Goal: Task Accomplishment & Management: Use online tool/utility

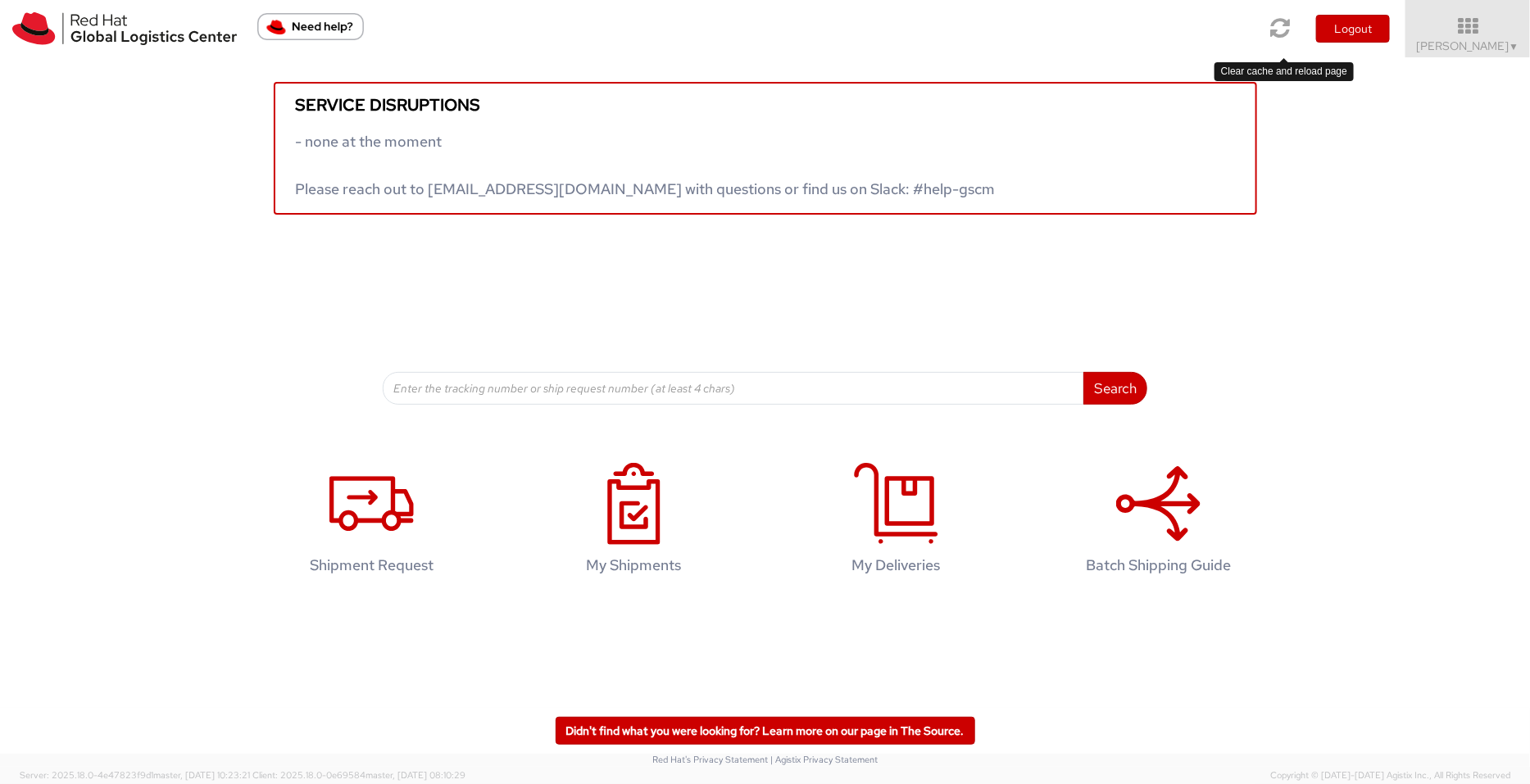
click at [1224, 25] on icon at bounding box center [1281, 27] width 20 height 23
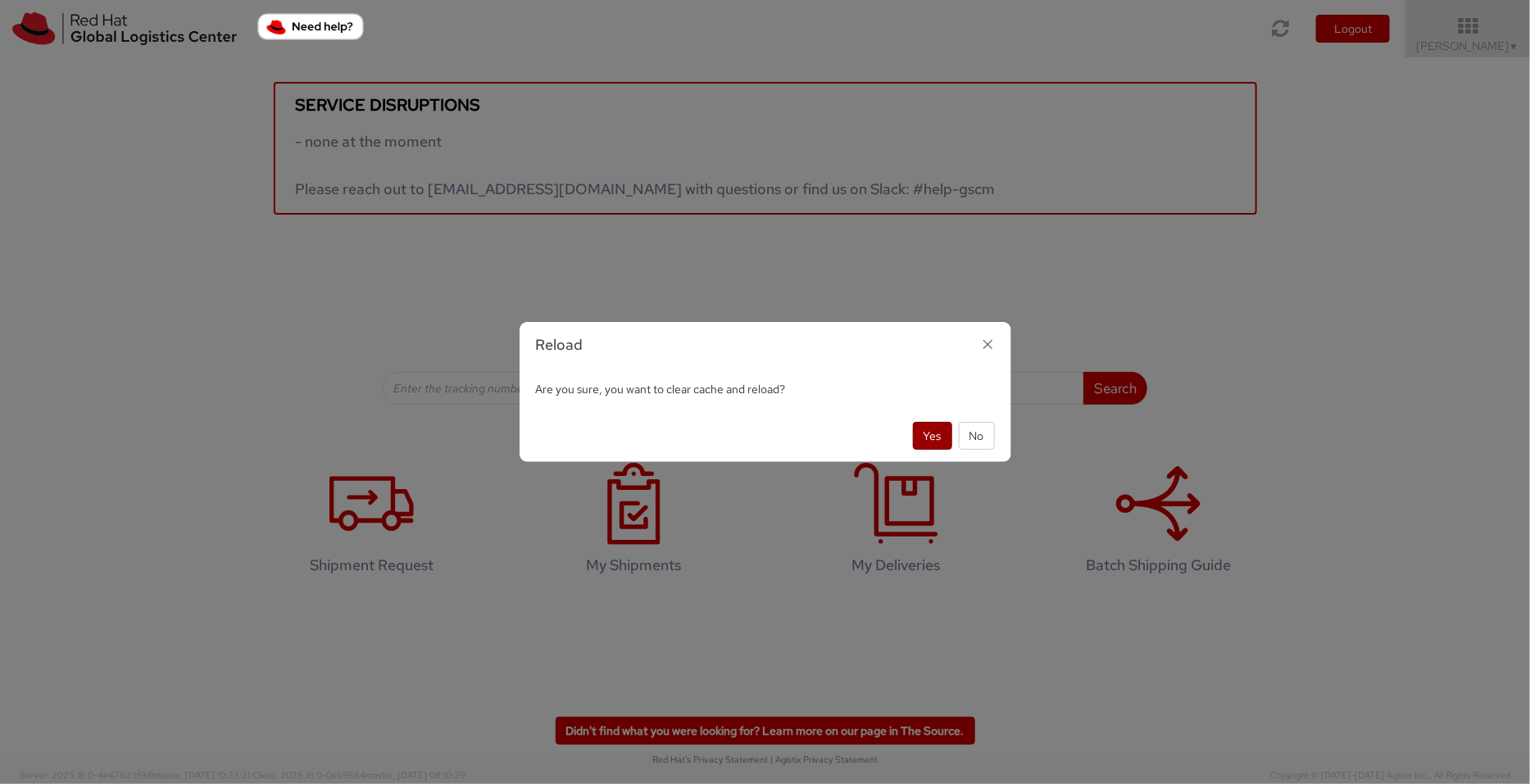
click at [929, 424] on button "Yes" at bounding box center [932, 435] width 39 height 28
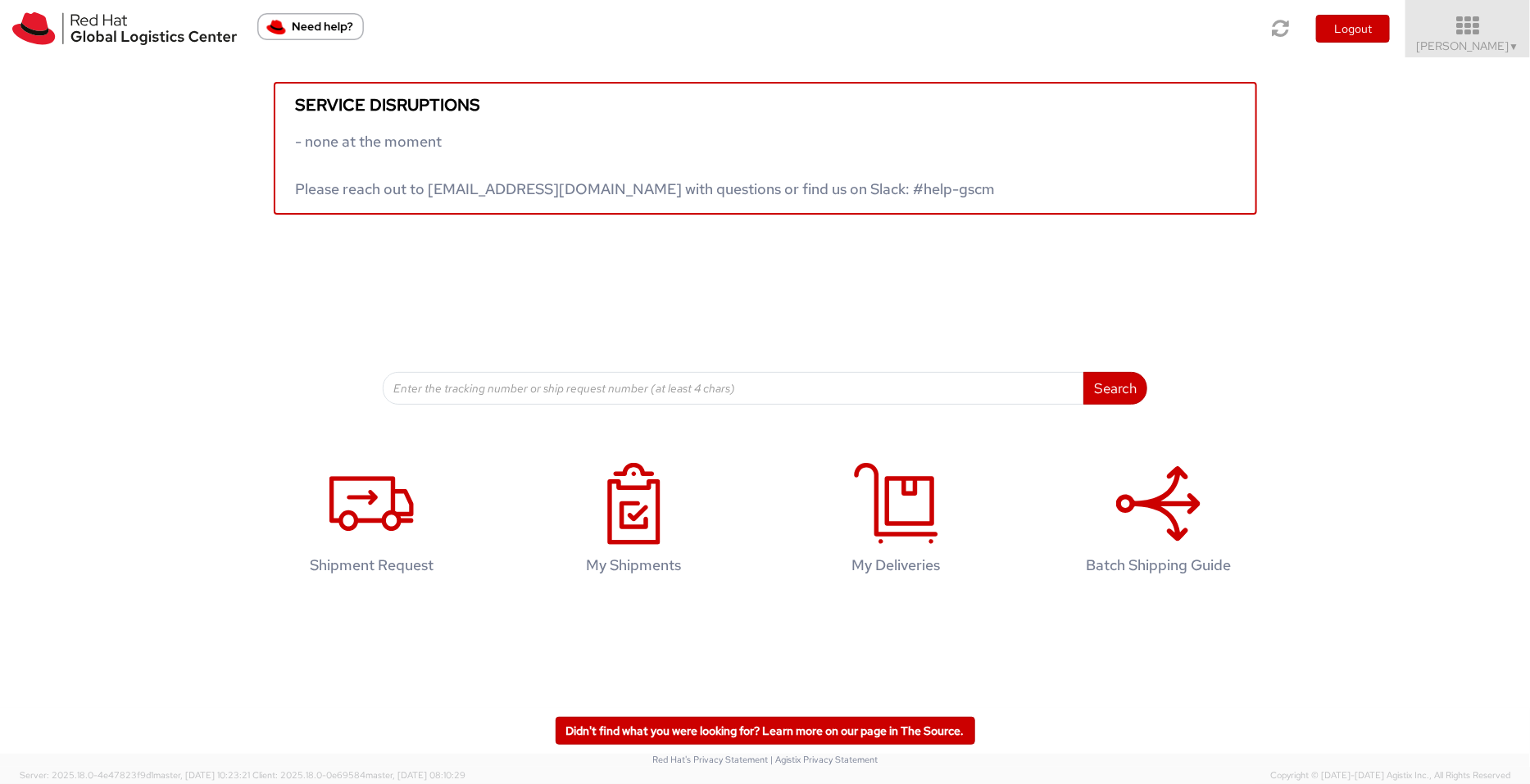
click at [1484, 40] on span "Pallav Sen Gupta ▼" at bounding box center [1469, 45] width 102 height 14
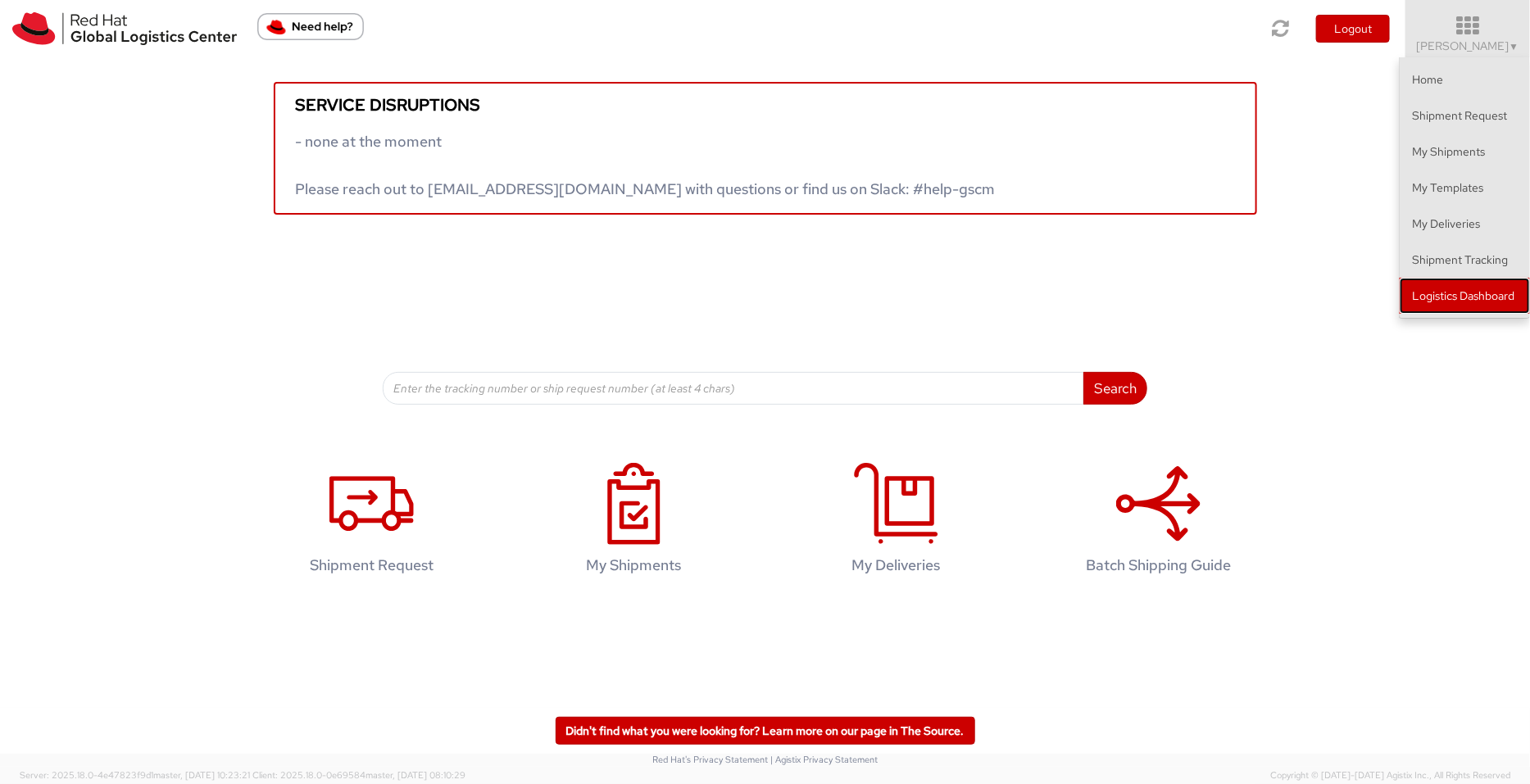
click at [1459, 294] on link "Logistics Dashboard" at bounding box center [1465, 296] width 130 height 36
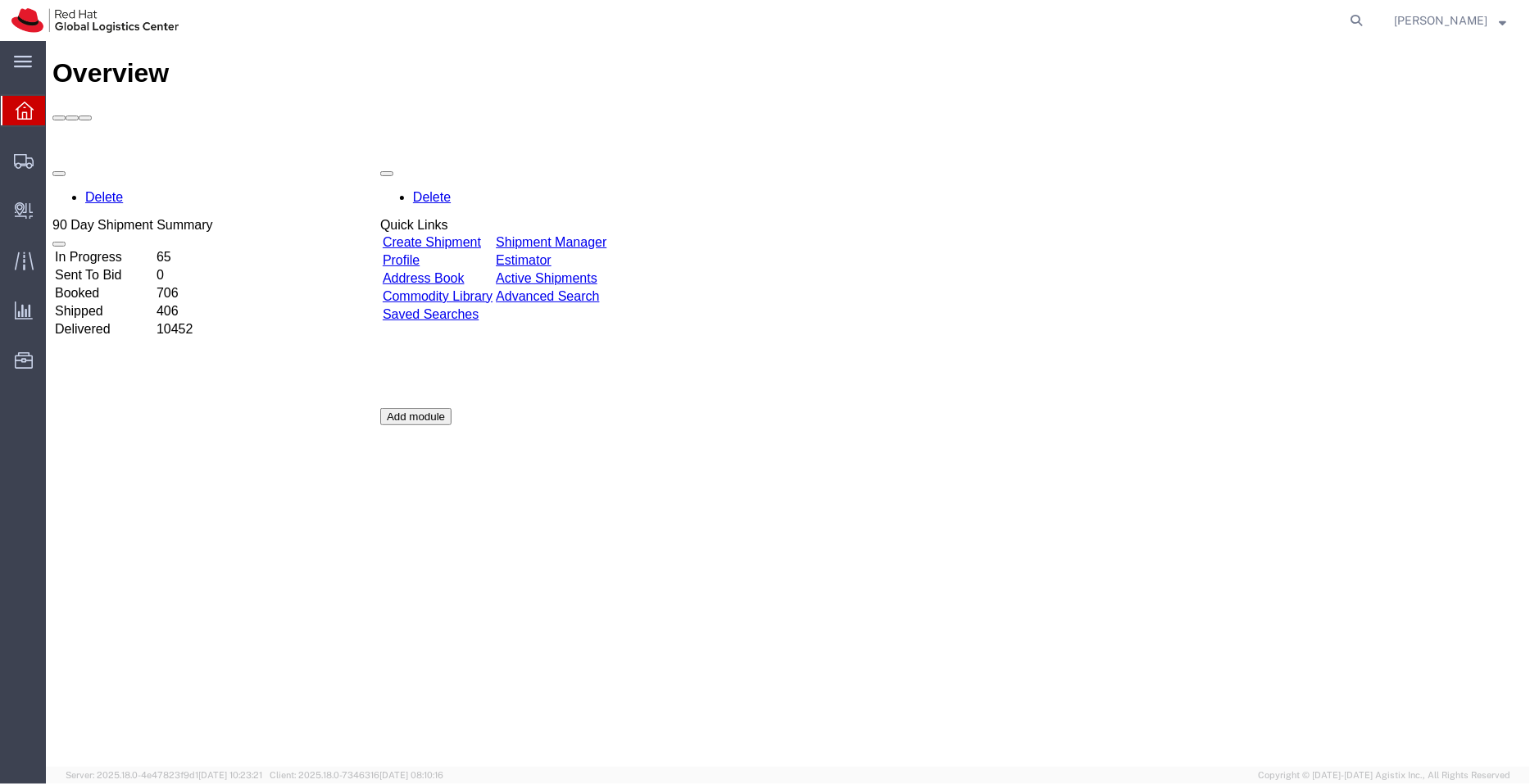
click at [606, 234] on link "Shipment Manager" at bounding box center [551, 241] width 111 height 14
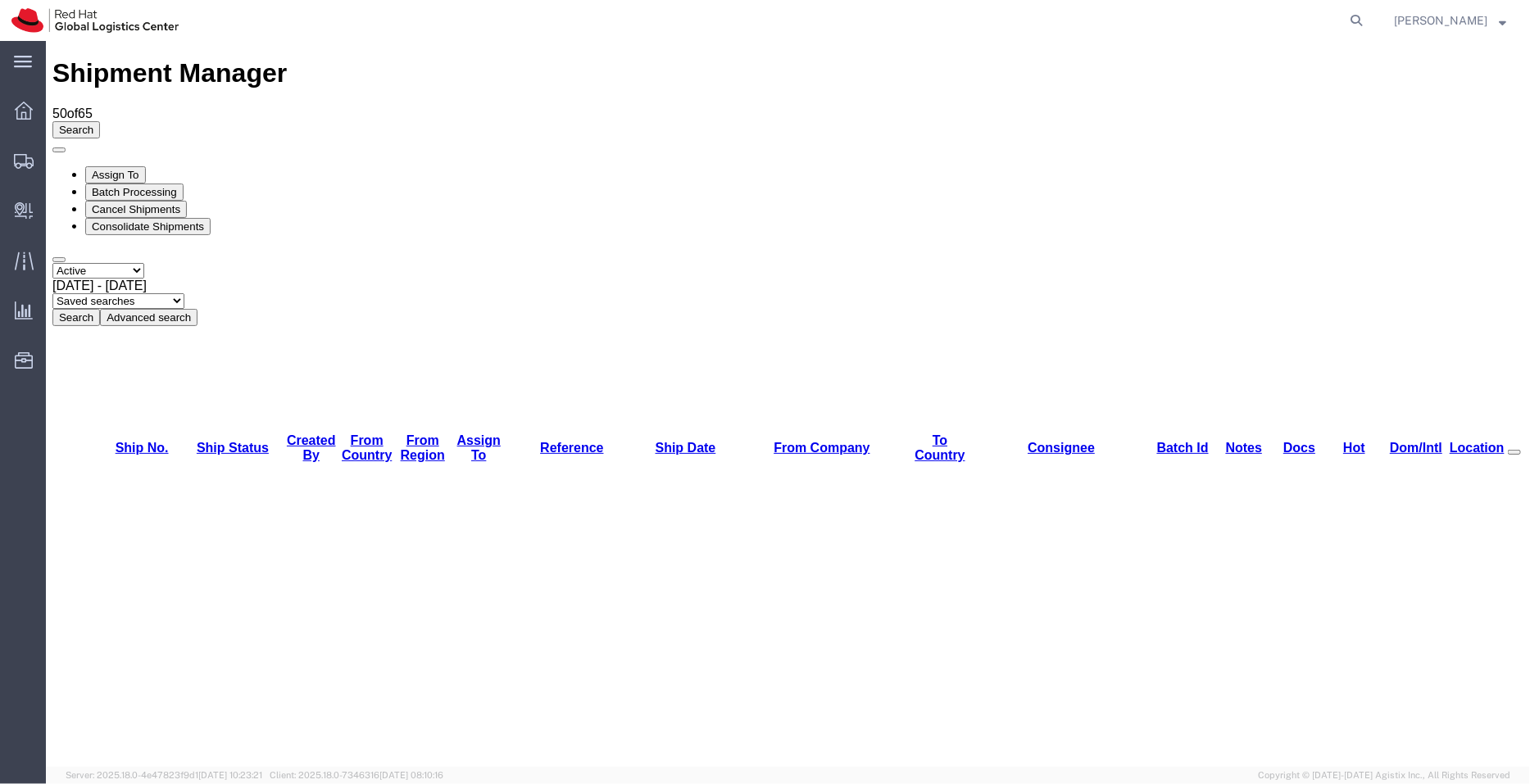
click at [183, 292] on select "Saved searches APAC EMEA India India - Inbounds NA/LATM" at bounding box center [118, 300] width 132 height 15
select select "APAC"
click at [183, 292] on select "Saved searches APAC EMEA India India - Inbounds NA/LATM" at bounding box center [118, 300] width 132 height 15
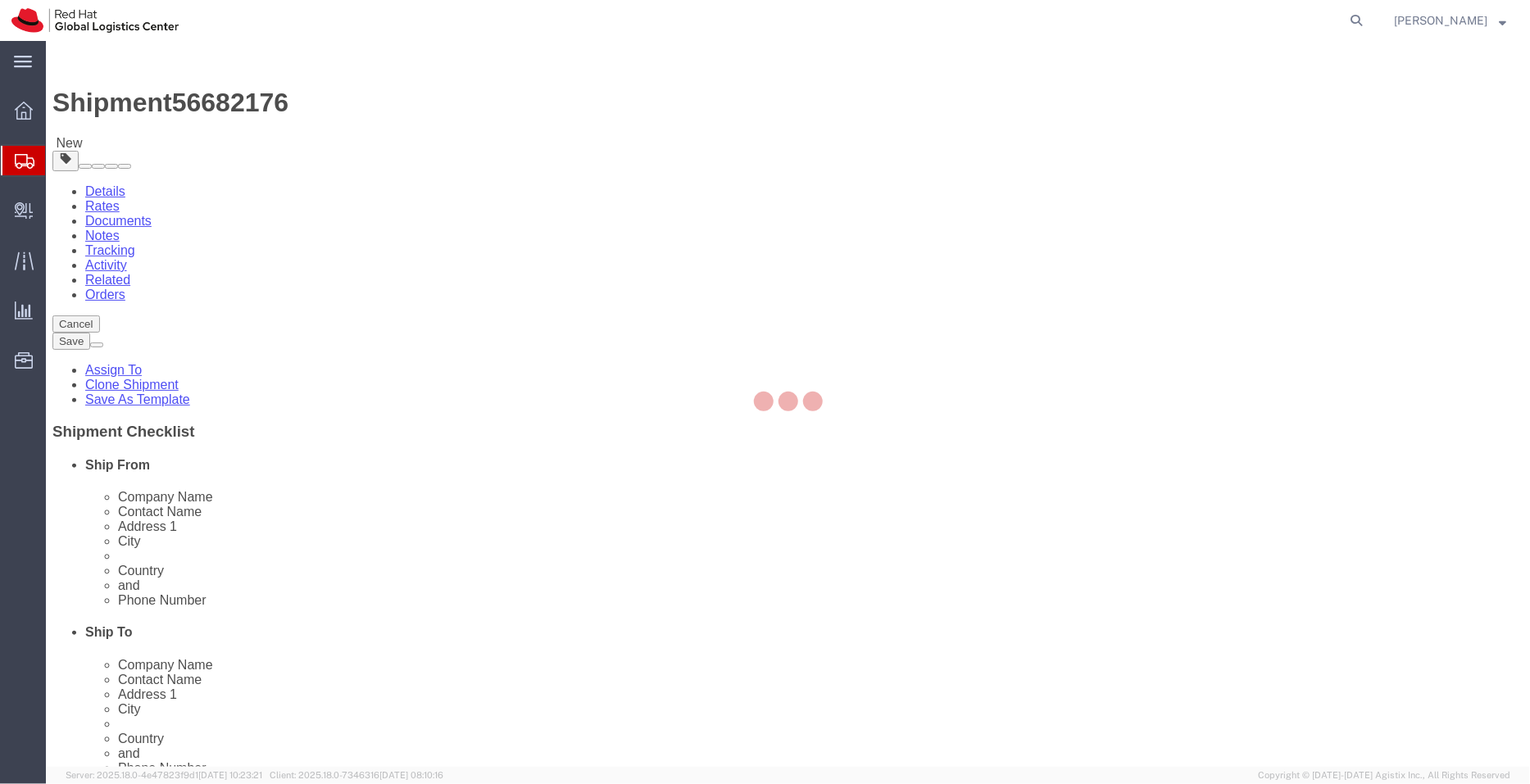
select select
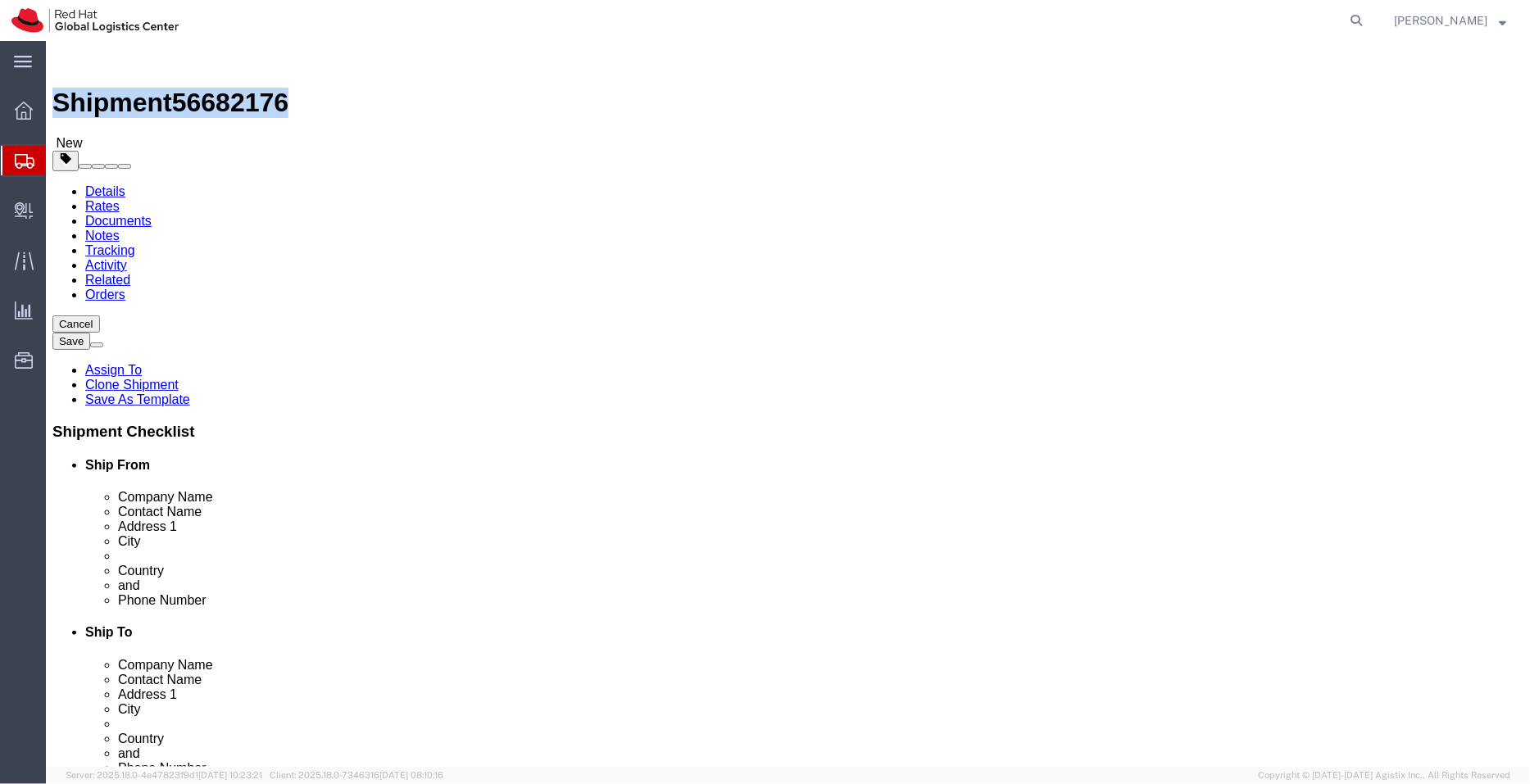
drag, startPoint x: 223, startPoint y: 20, endPoint x: 42, endPoint y: 23, distance: 181.0
click h1 "Shipment 56682176"
copy h1 "Shipment 56682176"
click at [0, 0] on span "Shipment Manager" at bounding box center [0, 0] width 0 height 0
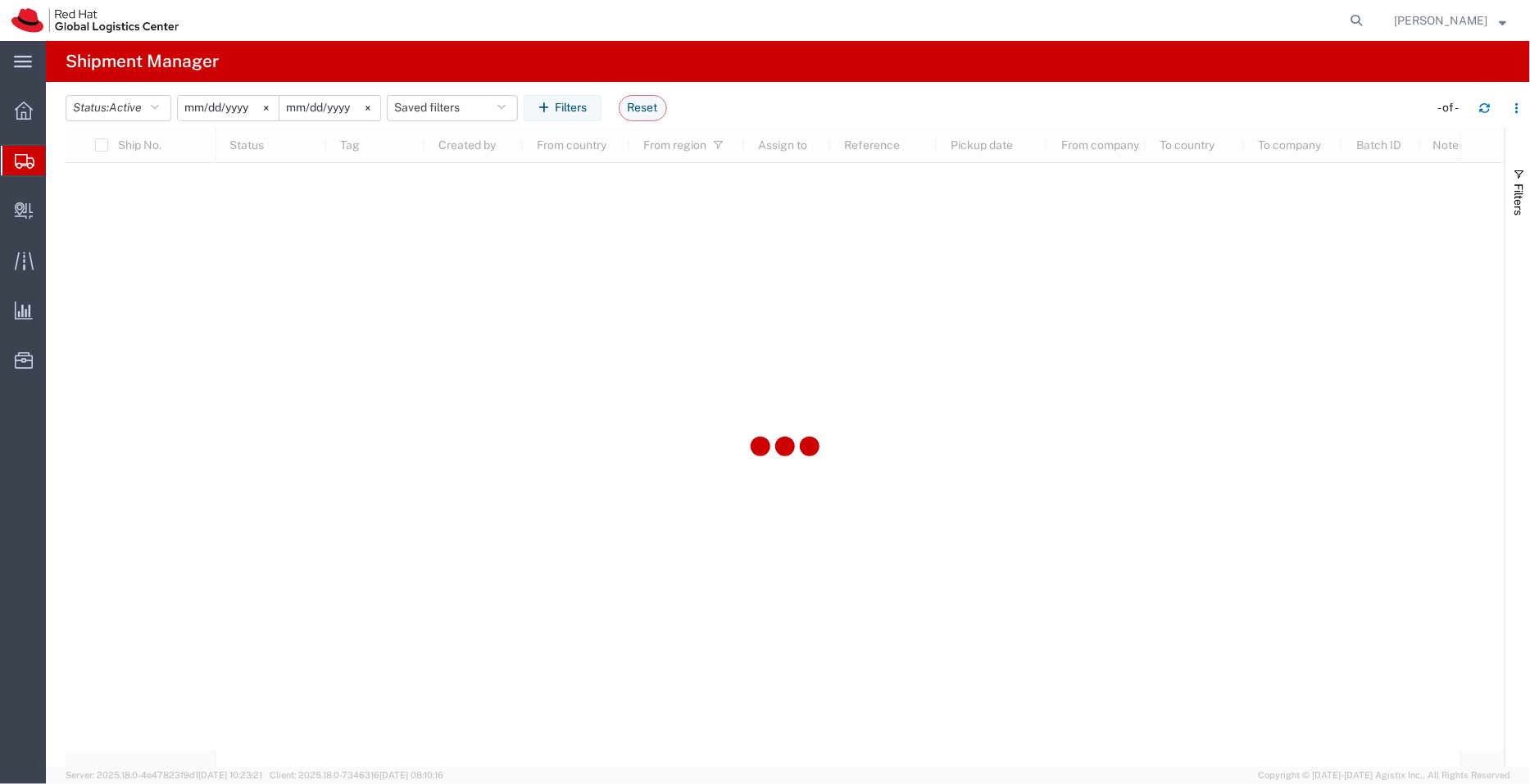
type input "2022-09-01"
type input "2030-04-30"
